Goal: Navigation & Orientation: Find specific page/section

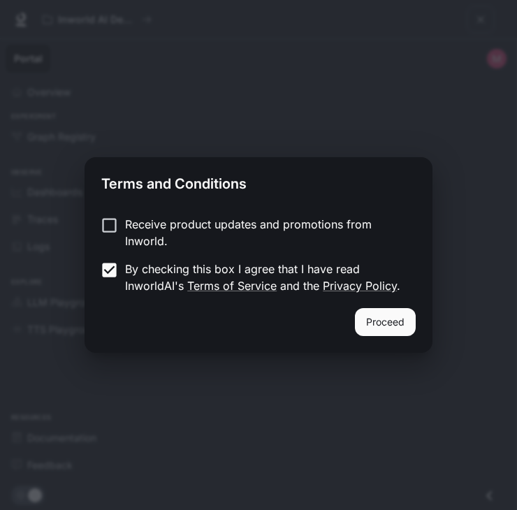
click at [370, 317] on button "Proceed" at bounding box center [385, 322] width 61 height 28
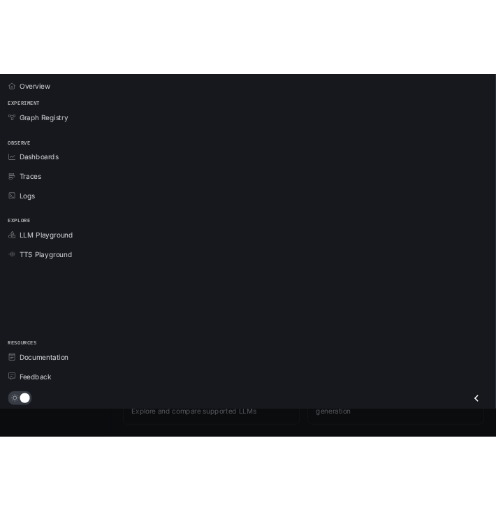
scroll to position [603, 0]
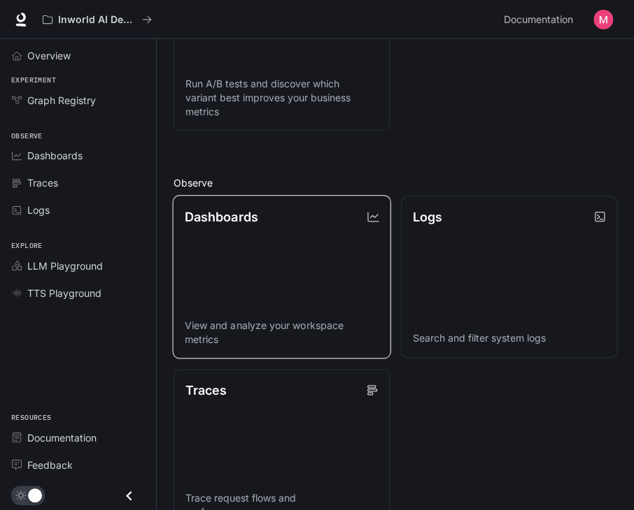
scroll to position [153, 0]
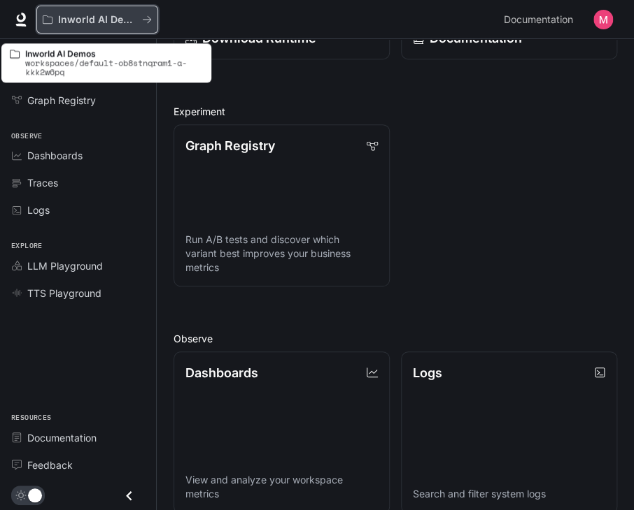
click at [106, 16] on p "Inworld AI Demos" at bounding box center [97, 20] width 78 height 12
